Goal: Task Accomplishment & Management: Complete application form

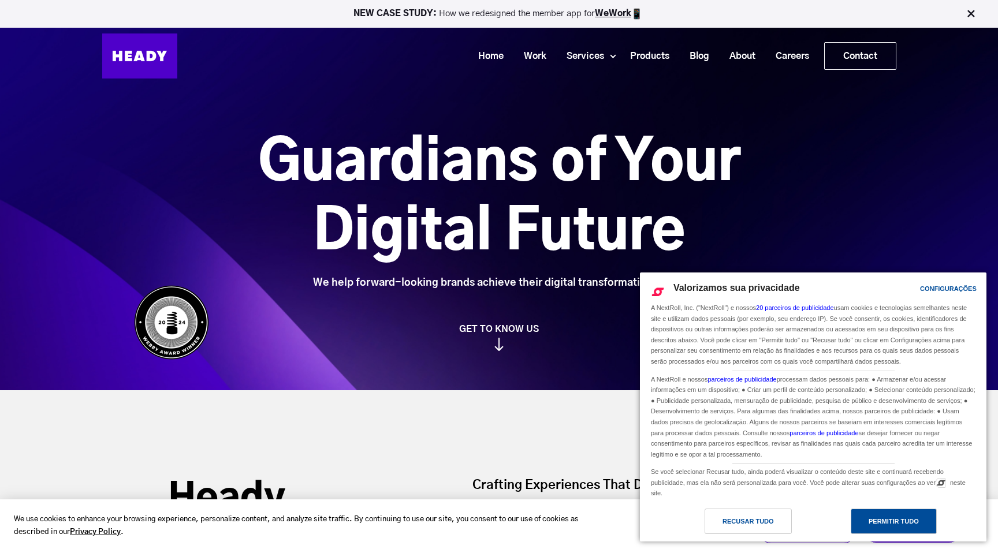
click at [903, 525] on div "Permitir Tudo" at bounding box center [894, 521] width 50 height 13
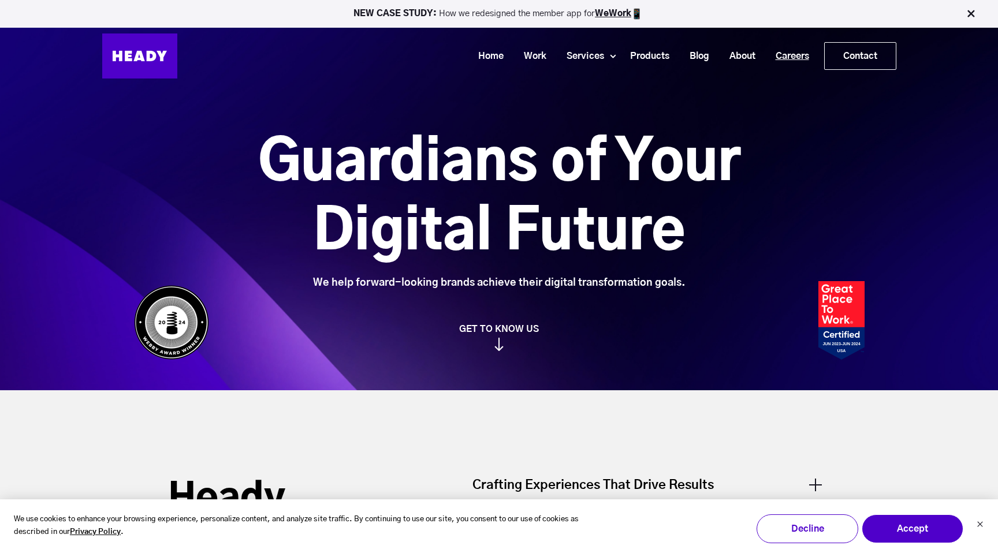
click at [796, 55] on link "Careers" at bounding box center [788, 56] width 54 height 21
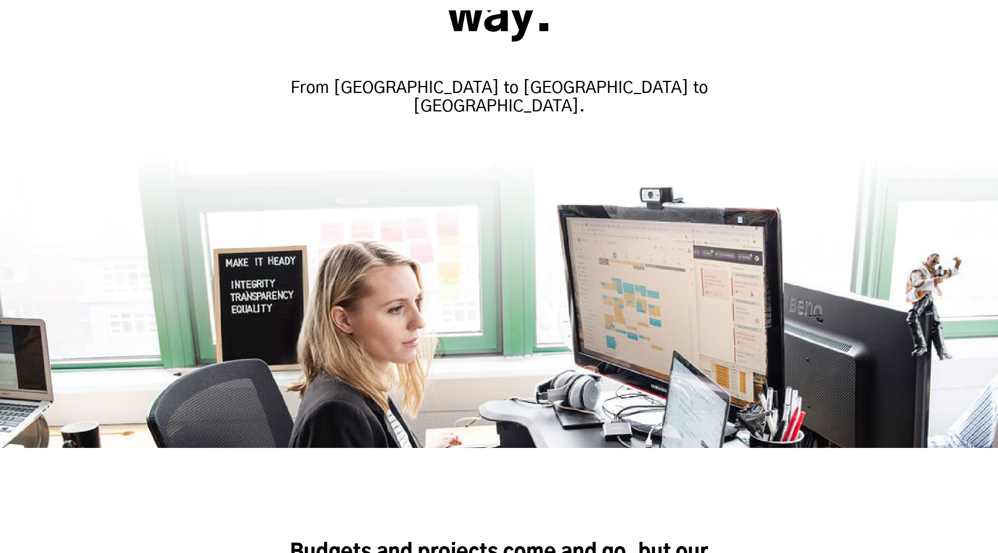
scroll to position [273, 0]
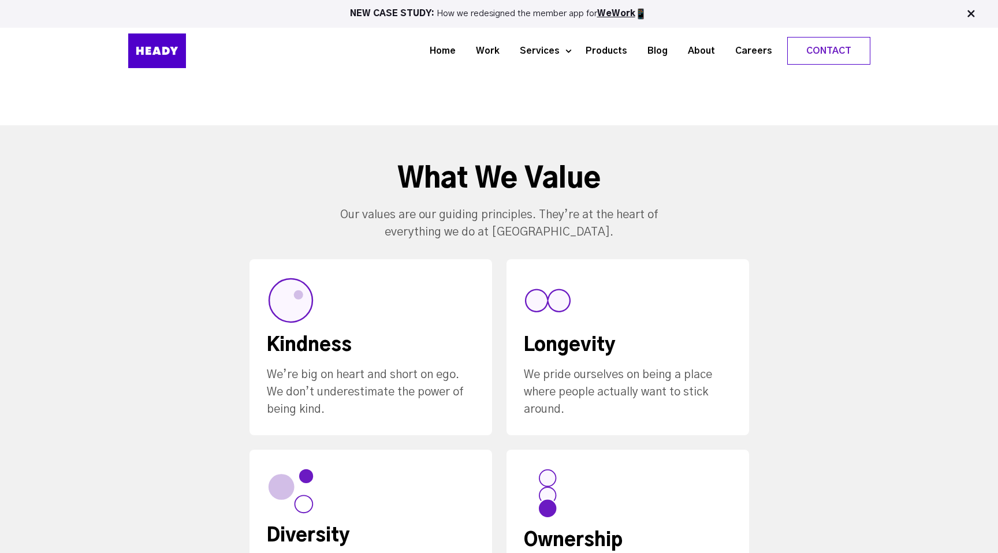
scroll to position [569, 0]
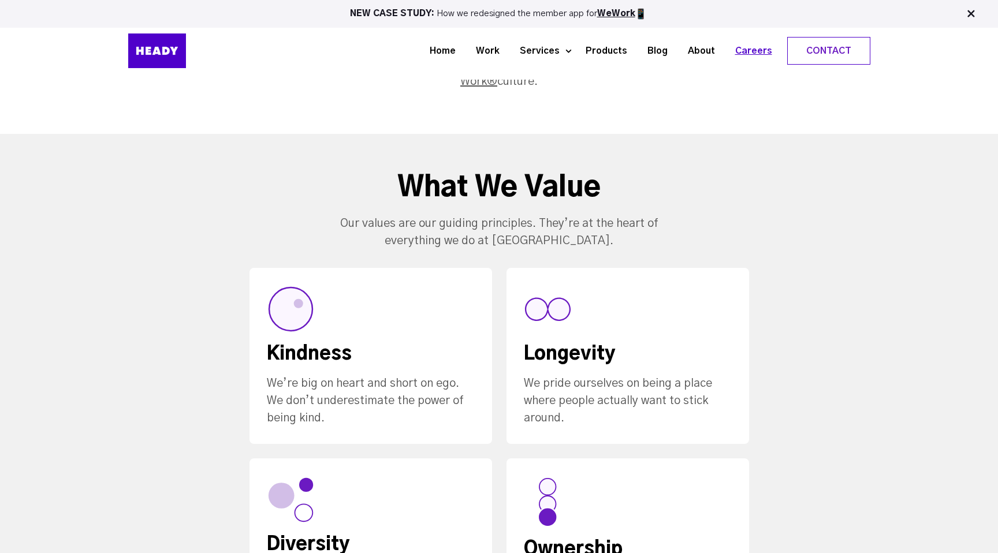
click at [755, 44] on link "Careers" at bounding box center [749, 50] width 57 height 21
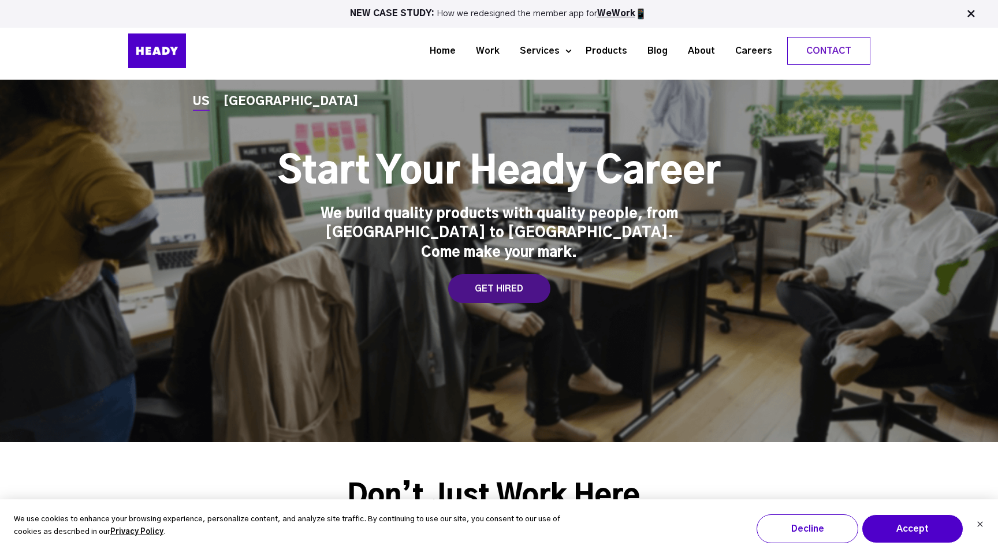
click at [515, 281] on div "GET HIRED" at bounding box center [499, 288] width 102 height 29
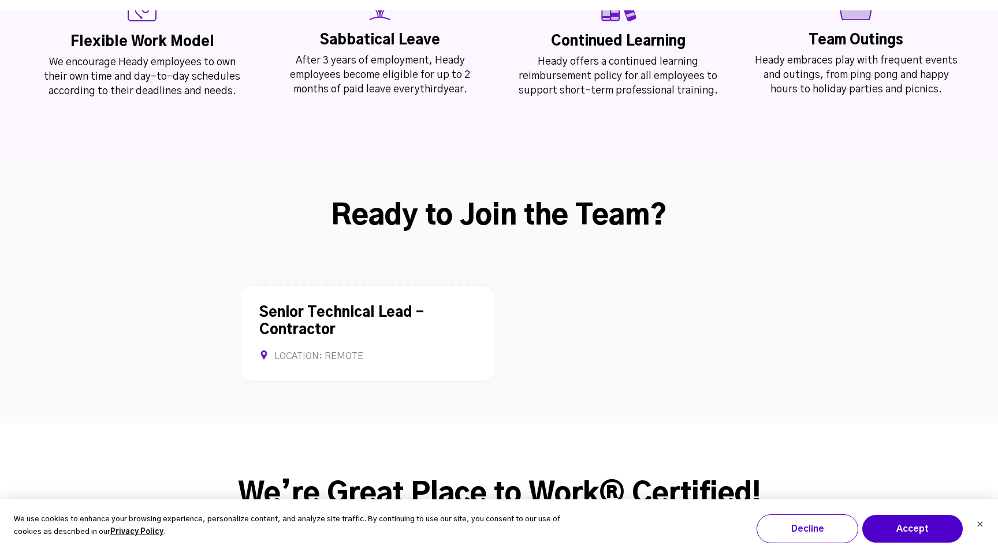
scroll to position [2990, 0]
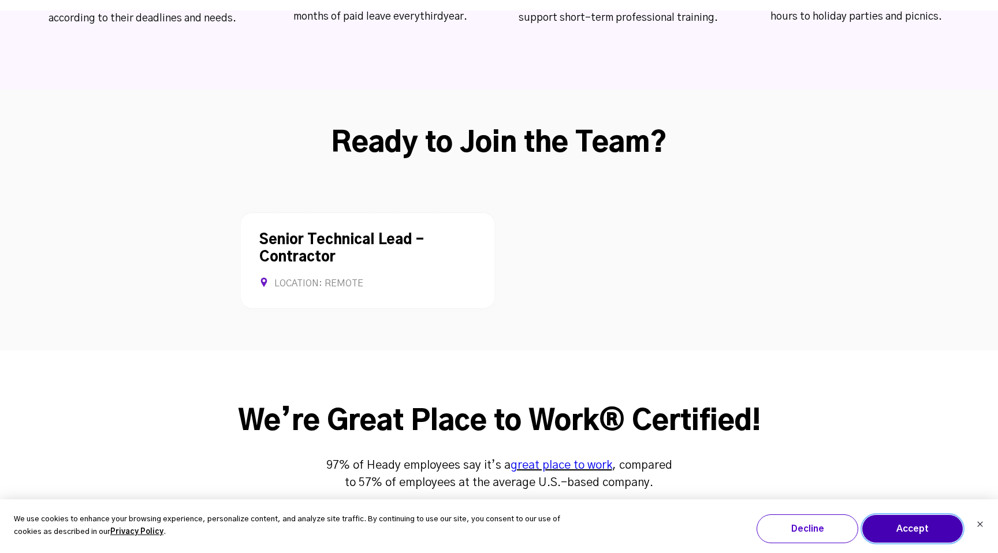
click at [879, 521] on button "Accept" at bounding box center [913, 529] width 102 height 29
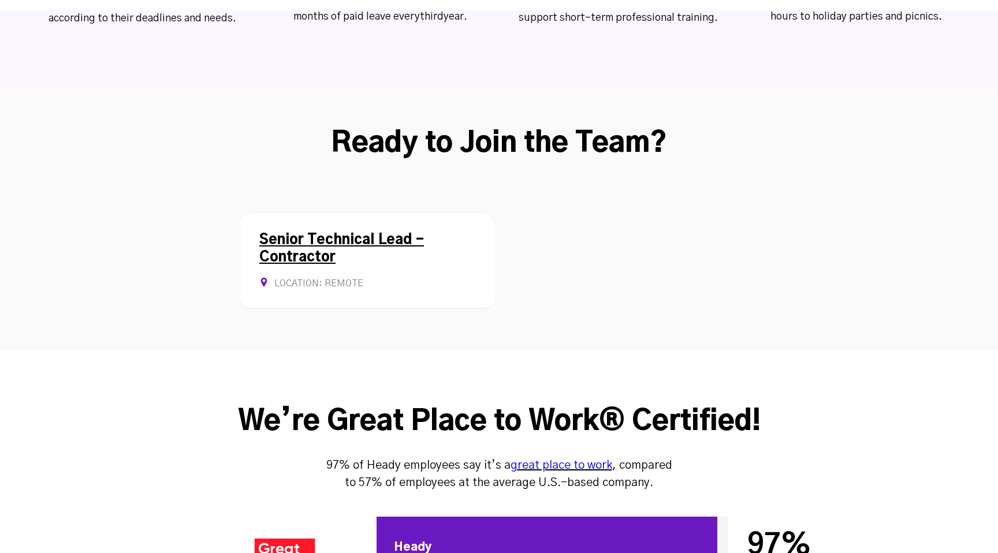
click at [358, 213] on div "Senior Technical Lead - Contractor Location: Remote Contract Allows Remote" at bounding box center [368, 261] width 254 height 96
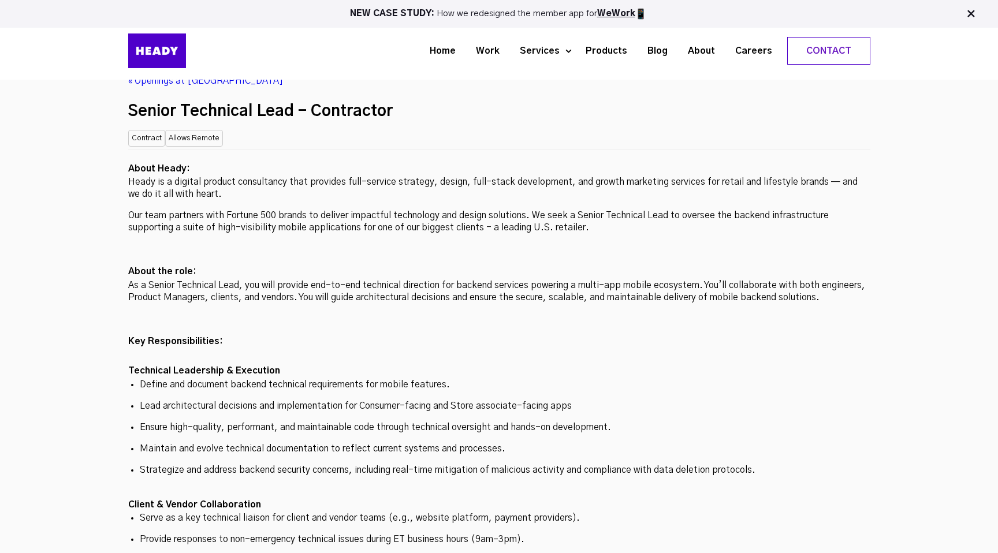
scroll to position [3042, 0]
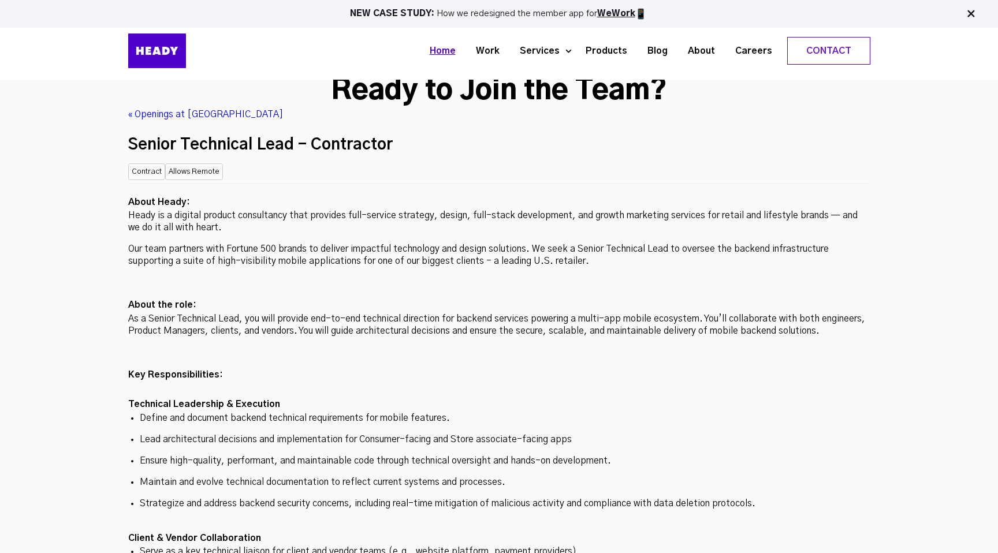
click at [454, 53] on link "Home" at bounding box center [438, 50] width 46 height 21
